Goal: Navigation & Orientation: Find specific page/section

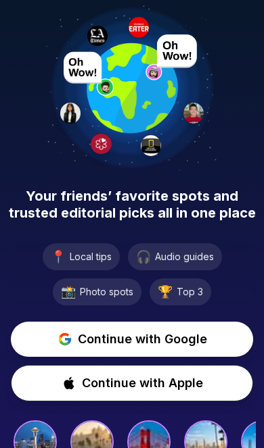
click at [169, 341] on span "Continue with Google" at bounding box center [142, 339] width 129 height 19
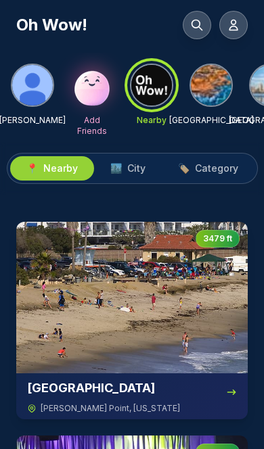
click at [216, 167] on span "Category" at bounding box center [216, 169] width 43 height 14
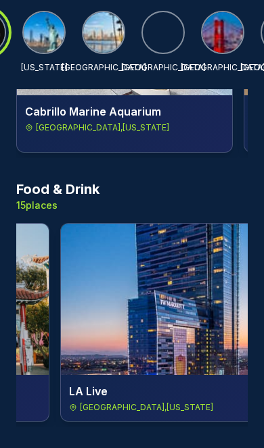
scroll to position [0, 168]
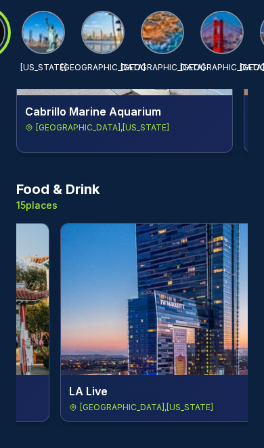
click at [162, 36] on img at bounding box center [162, 32] width 41 height 41
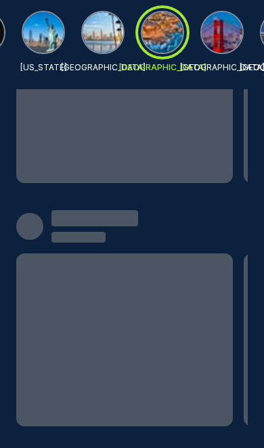
scroll to position [390, 0]
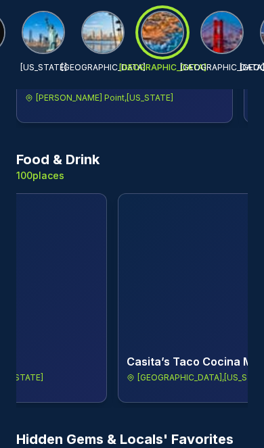
scroll to position [0, 7854]
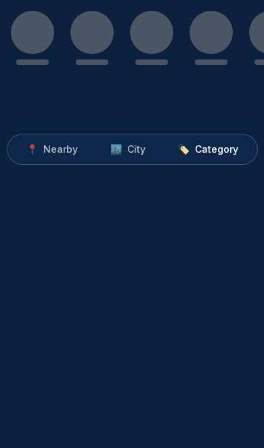
scroll to position [79, 0]
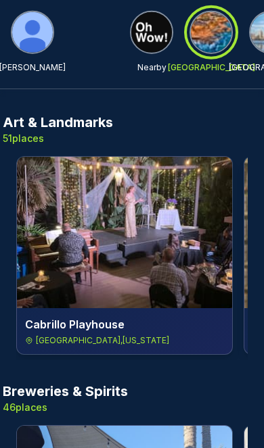
click at [206, 47] on div at bounding box center [211, 32] width 49 height 49
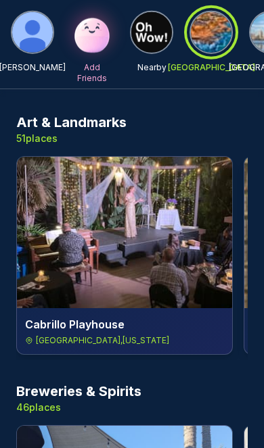
scroll to position [0, 0]
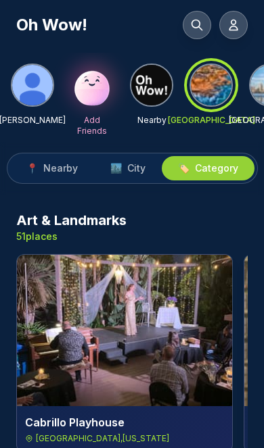
click at [133, 162] on span "City" at bounding box center [136, 169] width 18 height 14
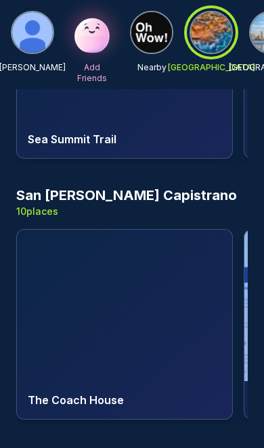
scroll to position [9167, 0]
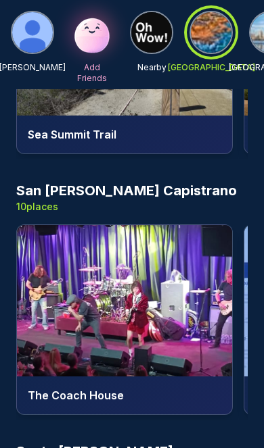
click at [158, 264] on img at bounding box center [124, 301] width 215 height 152
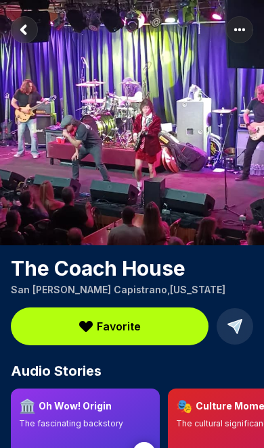
click at [26, 31] on rect "Return to previous page" at bounding box center [24, 29] width 27 height 27
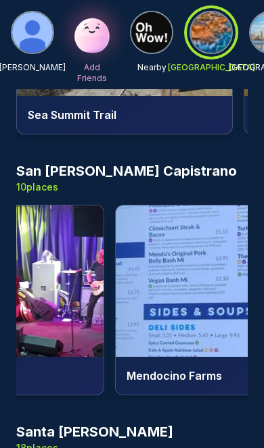
scroll to position [0, 156]
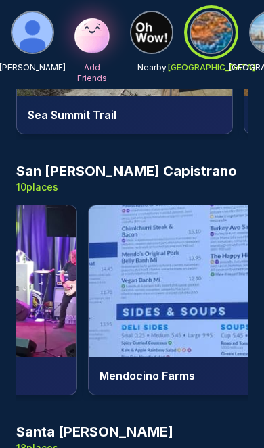
click at [182, 273] on img at bounding box center [196, 282] width 215 height 152
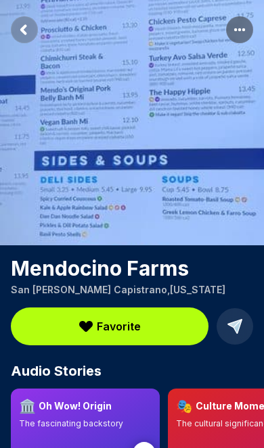
click at [241, 28] on rect "More options" at bounding box center [239, 29] width 27 height 27
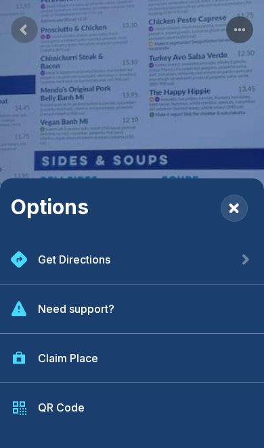
click at [124, 285] on div "Get Directions" at bounding box center [132, 259] width 264 height 49
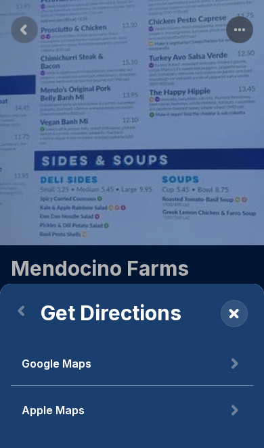
click at [127, 386] on button "Google Maps" at bounding box center [132, 364] width 242 height 44
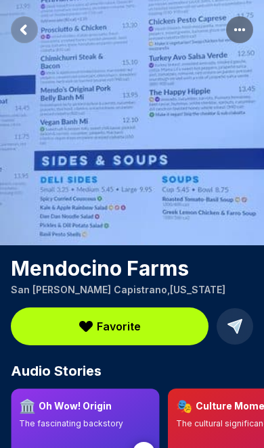
click at [134, 448] on circle at bounding box center [144, 453] width 22 height 22
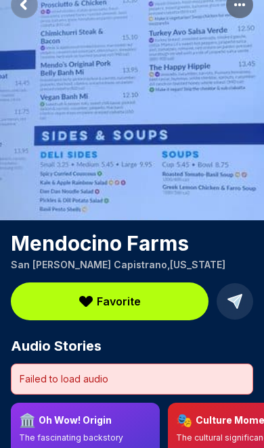
scroll to position [27, 0]
